Goal: Task Accomplishment & Management: Complete application form

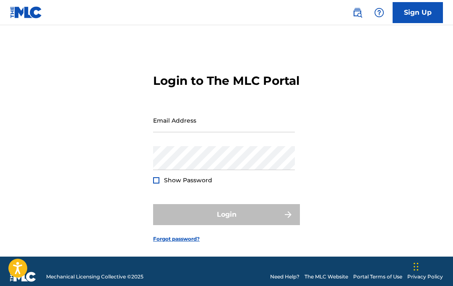
click at [236, 132] on input "Email Address" at bounding box center [224, 120] width 142 height 24
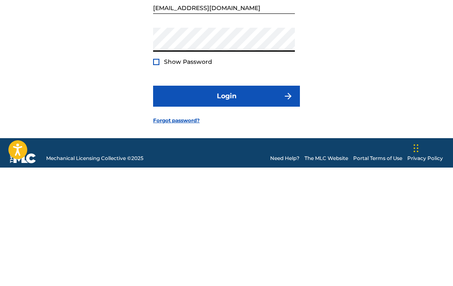
click at [227, 204] on button "Login" at bounding box center [226, 214] width 147 height 21
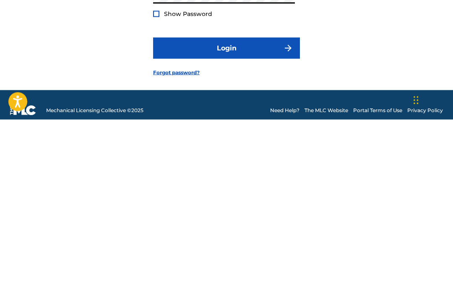
click at [159, 177] on div at bounding box center [156, 180] width 6 height 6
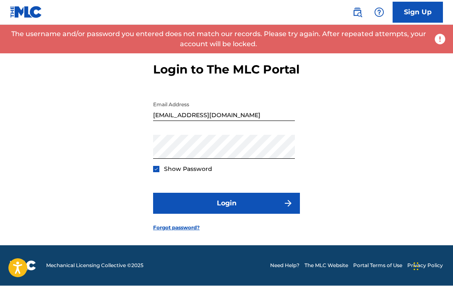
click at [221, 193] on button "Login" at bounding box center [226, 203] width 147 height 21
click at [281, 197] on button "Login" at bounding box center [226, 203] width 147 height 21
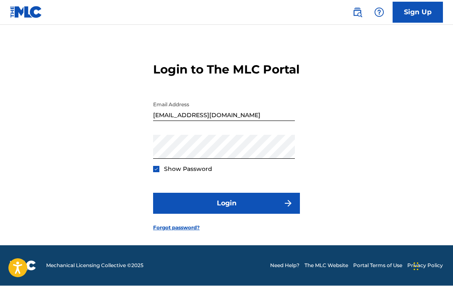
click at [285, 200] on button "Login" at bounding box center [226, 203] width 147 height 21
click at [231, 104] on input "Savannah.rembold17@icloud.com" at bounding box center [224, 109] width 142 height 24
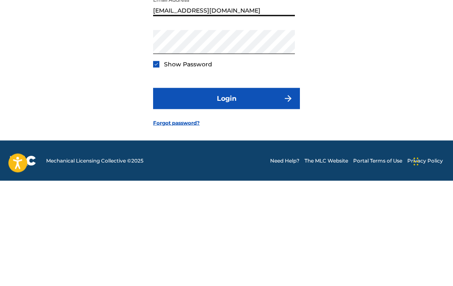
type input "[EMAIL_ADDRESS][DOMAIN_NAME]"
click at [238, 193] on button "Login" at bounding box center [226, 203] width 147 height 21
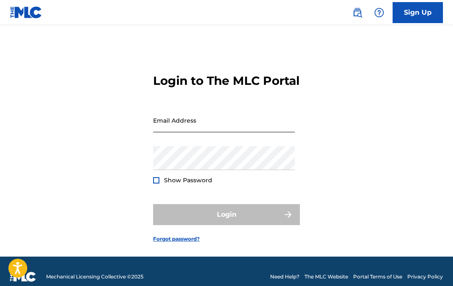
click at [250, 132] on input "Email Address" at bounding box center [224, 120] width 142 height 24
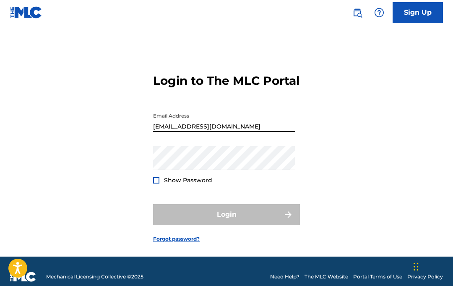
type input "[EMAIL_ADDRESS][DOMAIN_NAME]"
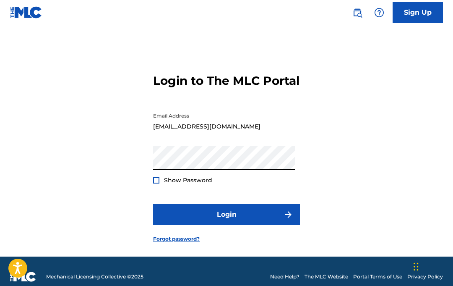
click at [227, 225] on button "Login" at bounding box center [226, 214] width 147 height 21
